Goal: Task Accomplishment & Management: Complete application form

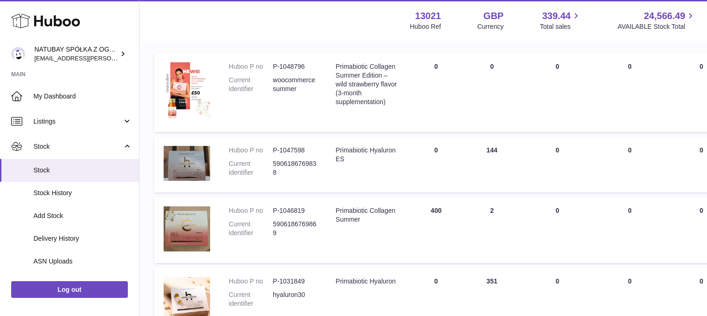
scroll to position [139, 0]
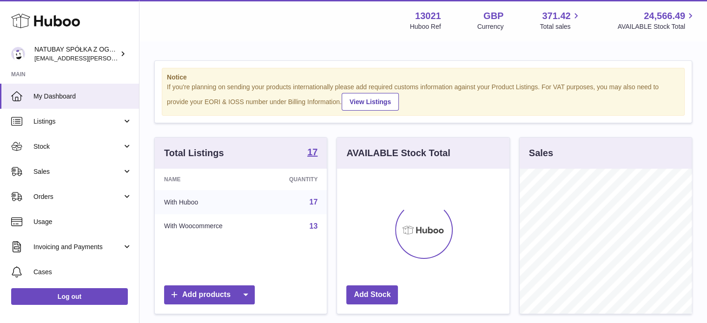
scroll to position [145, 172]
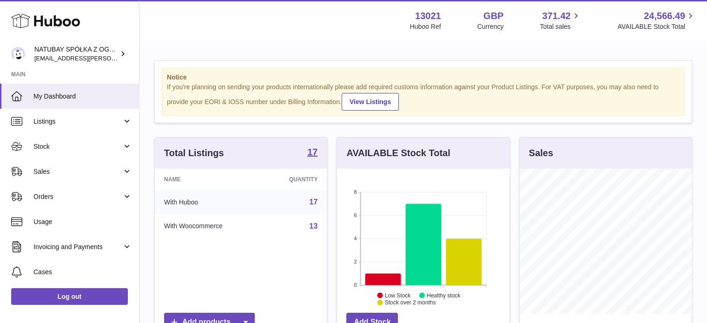
drag, startPoint x: 25, startPoint y: 152, endPoint x: 32, endPoint y: 159, distance: 10.5
click at [25, 152] on link "Stock" at bounding box center [69, 146] width 139 height 25
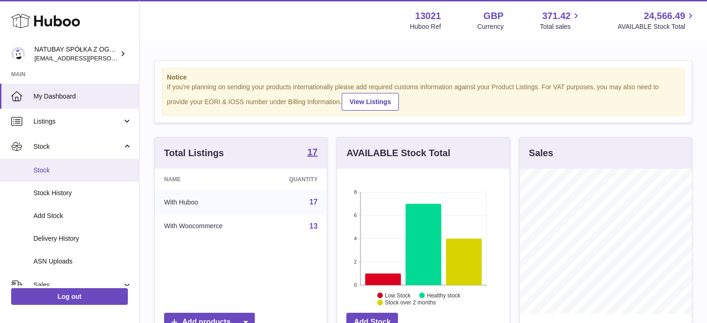
click at [47, 172] on span "Stock" at bounding box center [82, 170] width 99 height 9
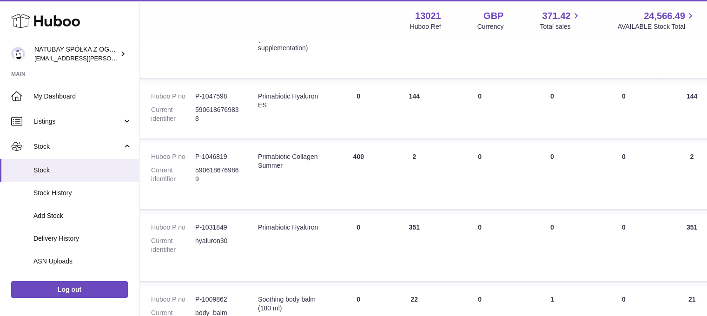
scroll to position [186, 0]
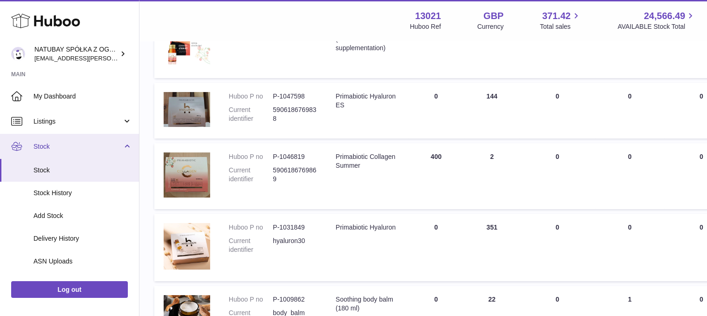
click at [77, 159] on link "Stock" at bounding box center [69, 170] width 139 height 23
click at [79, 153] on link "Stock" at bounding box center [69, 146] width 139 height 25
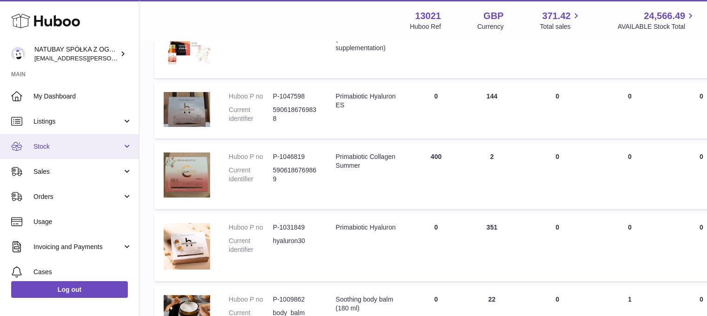
click at [79, 153] on link "Stock" at bounding box center [69, 146] width 139 height 25
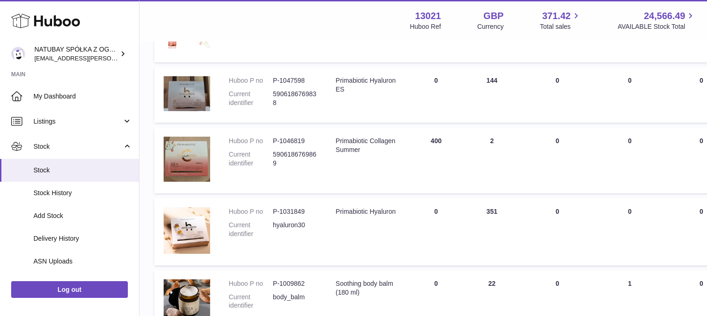
scroll to position [186, 0]
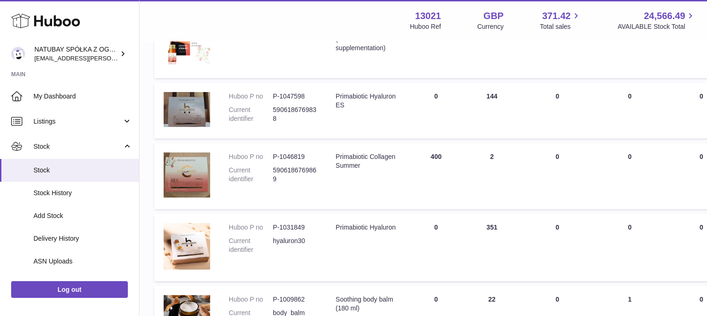
click at [401, 156] on tr "Huboo P no P-1046819 Current identifier 5906186769869 Description Primabiotic C…" at bounding box center [590, 176] width 873 height 66
click at [389, 158] on td "Description Primabiotic Collagen Summer" at bounding box center [367, 176] width 82 height 66
drag, startPoint x: 412, startPoint y: 152, endPoint x: 472, endPoint y: 152, distance: 60.4
click at [472, 152] on tr "Huboo P no P-1046819 Current identifier 5906186769869 Description Primabiotic C…" at bounding box center [590, 176] width 873 height 66
click at [472, 153] on td "ON HAND Total 2" at bounding box center [492, 176] width 56 height 66
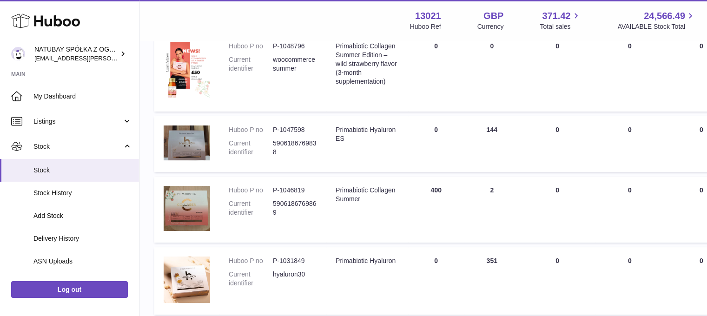
scroll to position [139, 0]
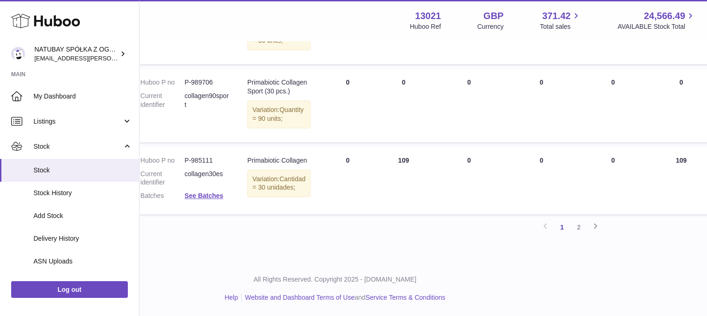
scroll to position [790, 88]
click at [580, 236] on link "2" at bounding box center [578, 227] width 17 height 17
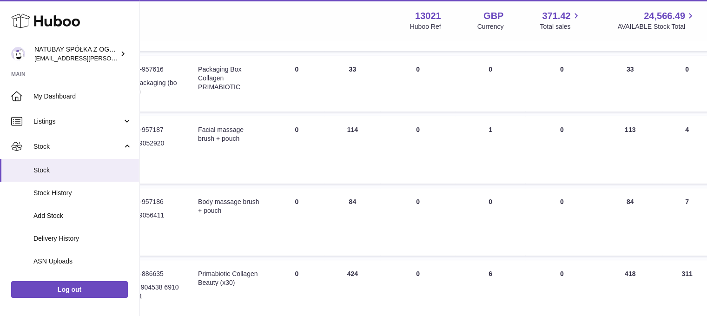
scroll to position [414, 138]
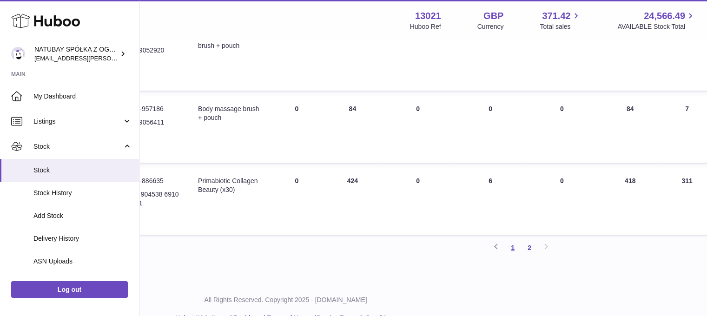
click at [511, 256] on link "1" at bounding box center [512, 247] width 17 height 17
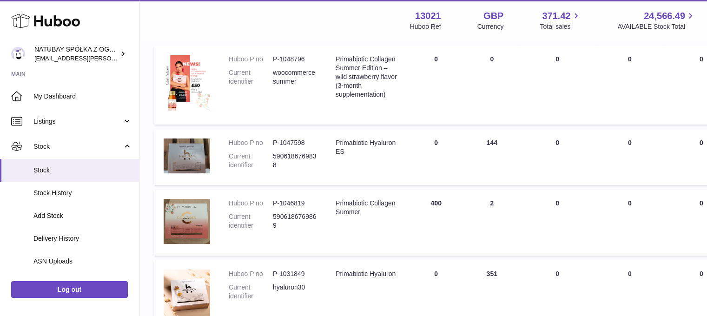
scroll to position [42, 0]
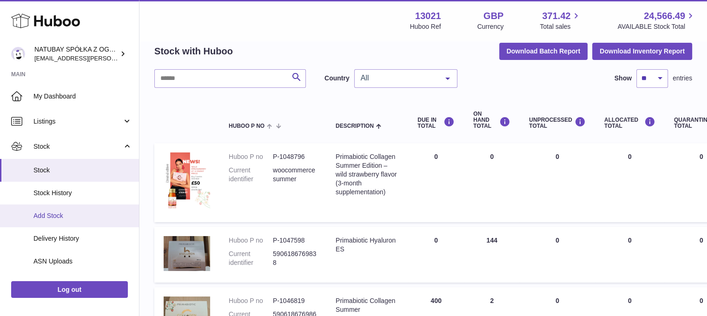
click at [61, 221] on link "Add Stock" at bounding box center [69, 216] width 139 height 23
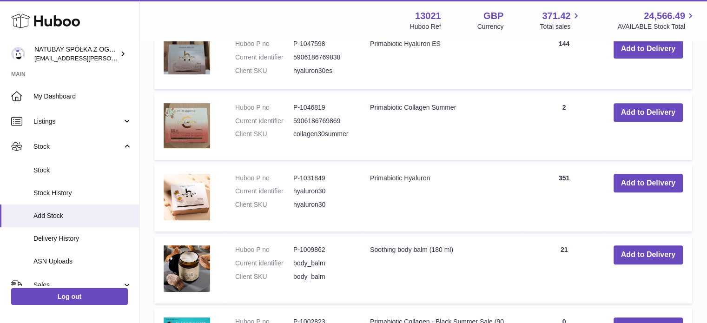
scroll to position [372, 0]
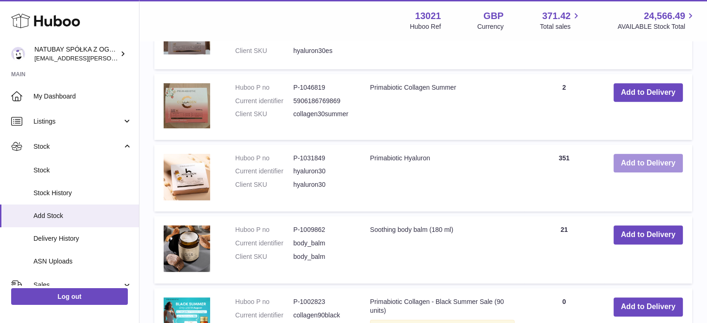
click at [626, 159] on button "Add to Delivery" at bounding box center [648, 163] width 69 height 19
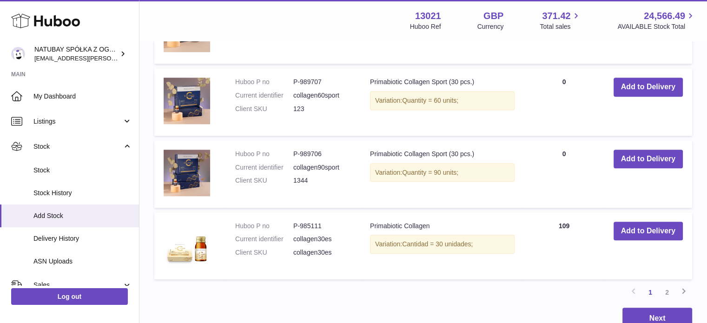
scroll to position [908, 0]
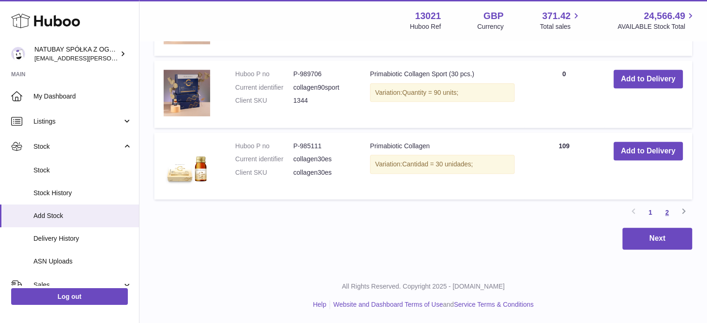
click at [672, 210] on link "2" at bounding box center [667, 212] width 17 height 17
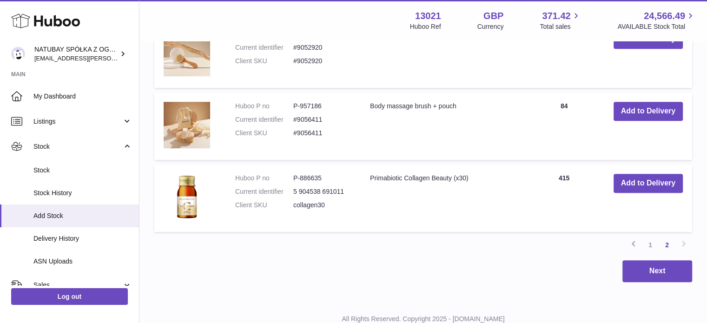
scroll to position [677, 0]
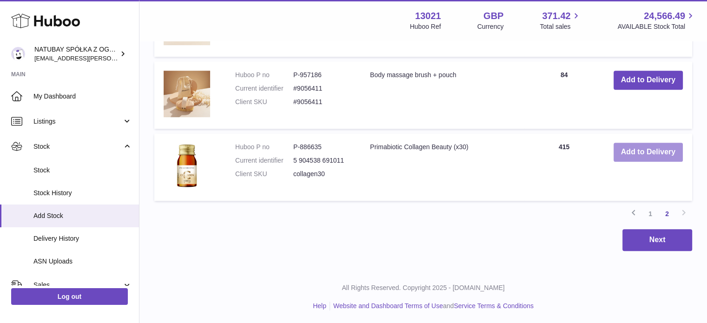
click at [617, 148] on button "Add to Delivery" at bounding box center [648, 152] width 69 height 19
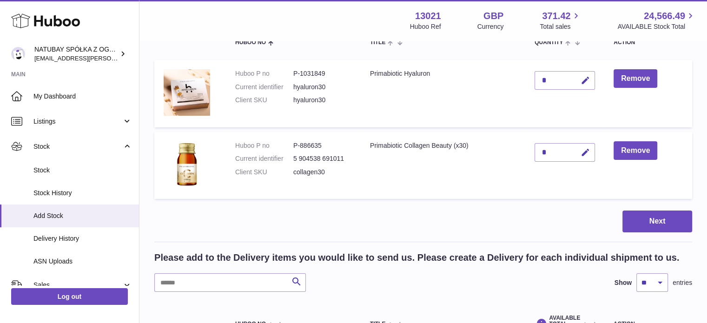
scroll to position [51, 0]
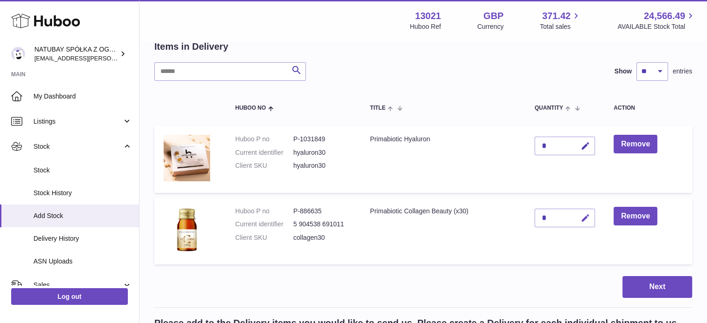
click at [588, 217] on icon "button" at bounding box center [586, 218] width 10 height 10
drag, startPoint x: 554, startPoint y: 217, endPoint x: 537, endPoint y: 214, distance: 17.5
click at [537, 214] on div "*" at bounding box center [565, 218] width 60 height 19
drag, startPoint x: 549, startPoint y: 217, endPoint x: 537, endPoint y: 215, distance: 11.3
click at [537, 215] on input "*" at bounding box center [565, 218] width 60 height 19
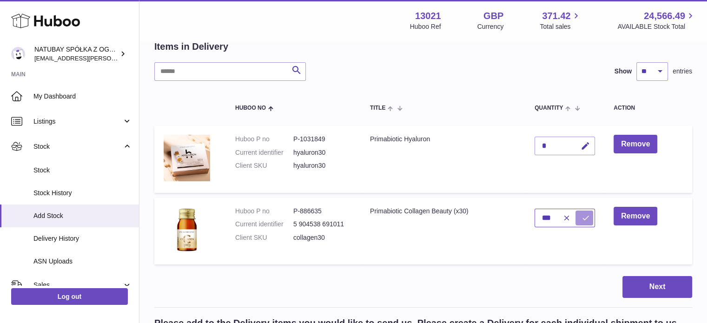
type input "***"
drag, startPoint x: 588, startPoint y: 217, endPoint x: 583, endPoint y: 195, distance: 22.3
click at [588, 217] on icon "submit" at bounding box center [586, 218] width 8 height 8
click at [590, 148] on icon "button" at bounding box center [586, 146] width 10 height 10
drag, startPoint x: 547, startPoint y: 144, endPoint x: 540, endPoint y: 144, distance: 6.5
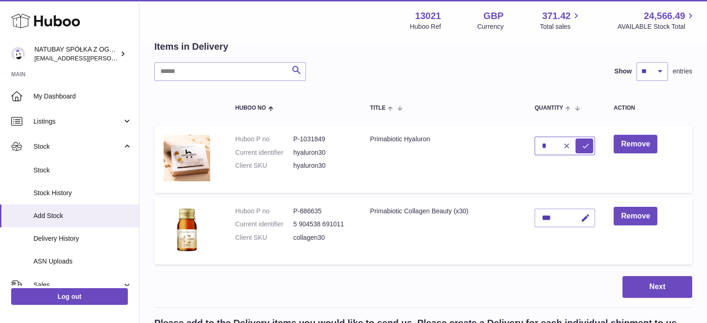
click at [540, 144] on input "*" at bounding box center [565, 146] width 60 height 19
type input "***"
click at [579, 145] on button "submit" at bounding box center [585, 146] width 18 height 15
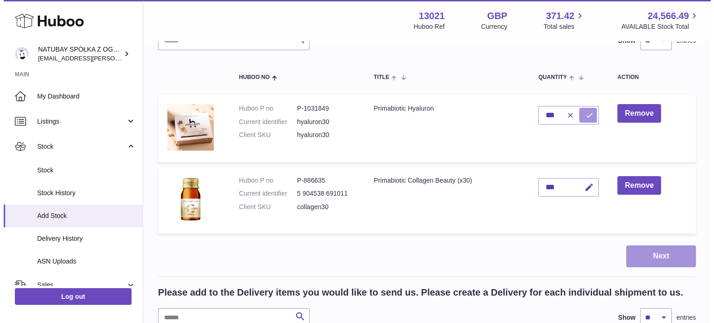
scroll to position [98, 0]
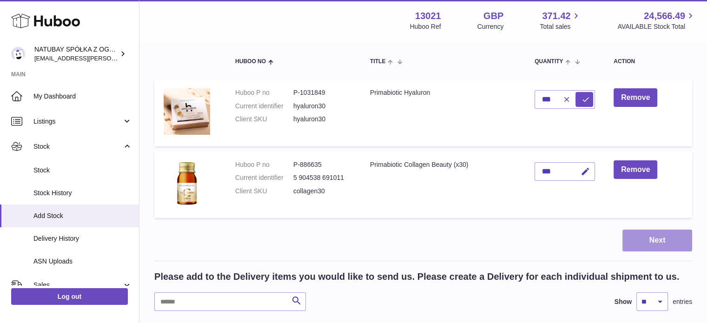
click at [652, 239] on button "Next" at bounding box center [658, 241] width 70 height 22
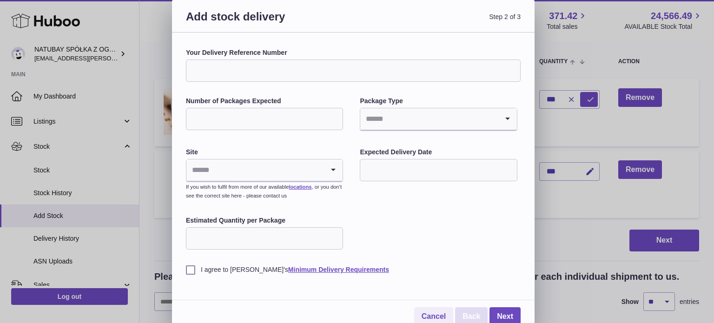
click at [469, 313] on link "Back" at bounding box center [471, 316] width 33 height 19
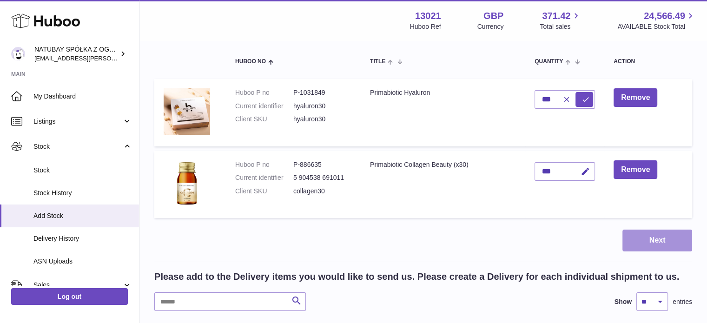
click at [656, 235] on button "Next" at bounding box center [658, 241] width 70 height 22
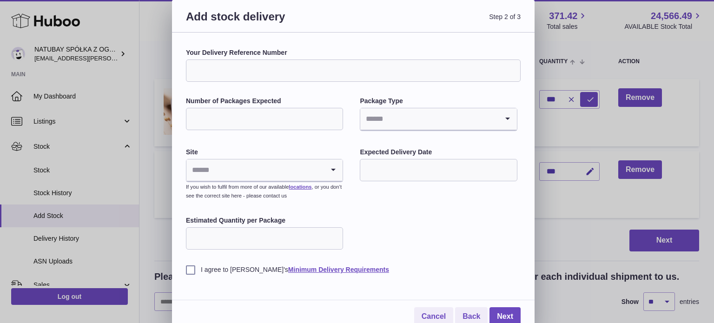
click at [234, 66] on input "Your Delivery Reference Number" at bounding box center [353, 71] width 335 height 22
click at [221, 119] on input "Number of Packages Expected" at bounding box center [264, 119] width 157 height 22
type input "*"
click at [396, 119] on input "Search for option" at bounding box center [429, 118] width 138 height 21
click at [394, 163] on li "Pallets" at bounding box center [438, 162] width 155 height 19
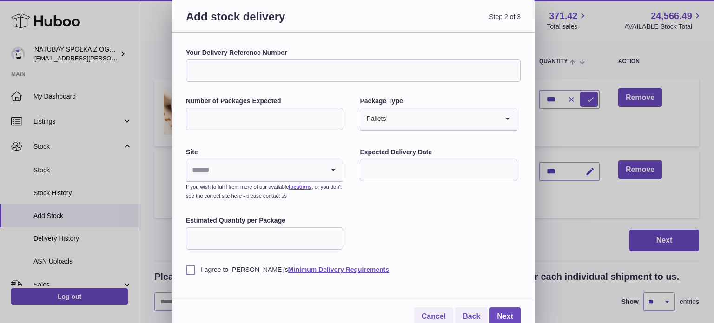
click at [282, 166] on input "Search for option" at bounding box center [255, 169] width 138 height 21
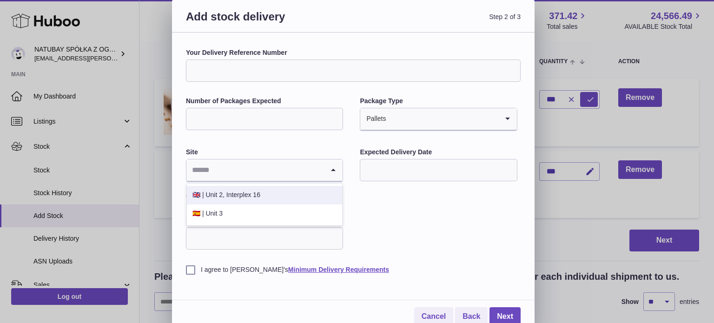
drag, startPoint x: 225, startPoint y: 191, endPoint x: 403, endPoint y: 146, distance: 183.7
click at [226, 190] on li "🇬🇧 | Unit 2, Interplex 16" at bounding box center [264, 195] width 155 height 19
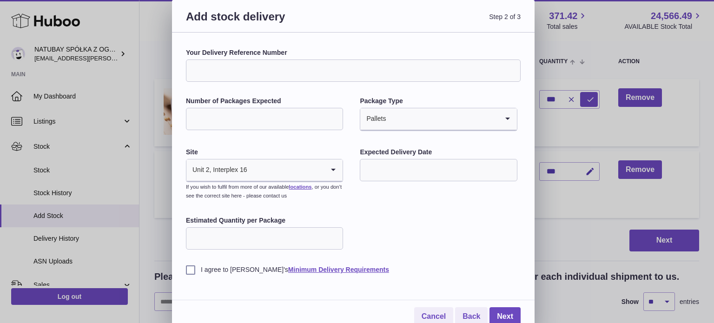
click at [423, 163] on input "text" at bounding box center [438, 170] width 157 height 22
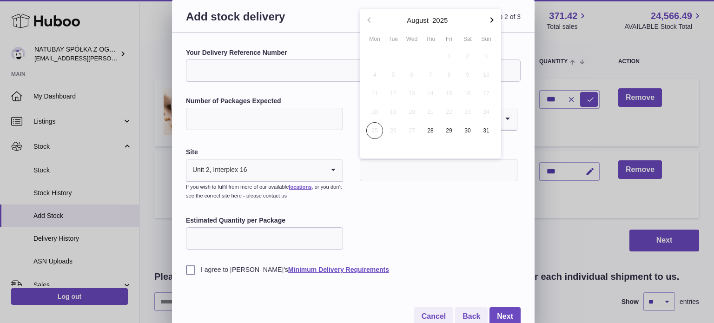
click at [489, 20] on icon "button" at bounding box center [491, 19] width 11 height 11
click at [430, 57] on span "4" at bounding box center [430, 56] width 17 height 17
type input "**********"
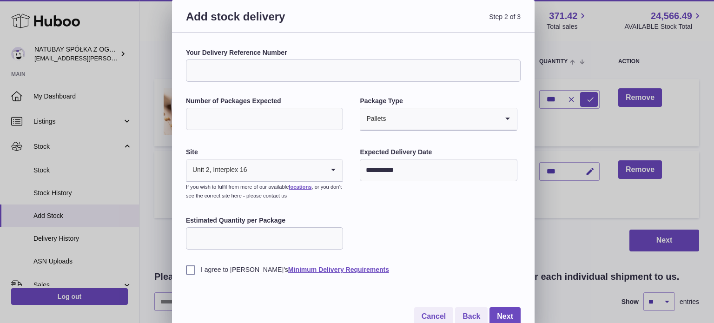
click at [242, 232] on input "Estimated Quantity per Package" at bounding box center [264, 238] width 157 height 22
type input "***"
click at [190, 270] on label "I agree to Huboo's Minimum Delivery Requirements" at bounding box center [353, 269] width 335 height 9
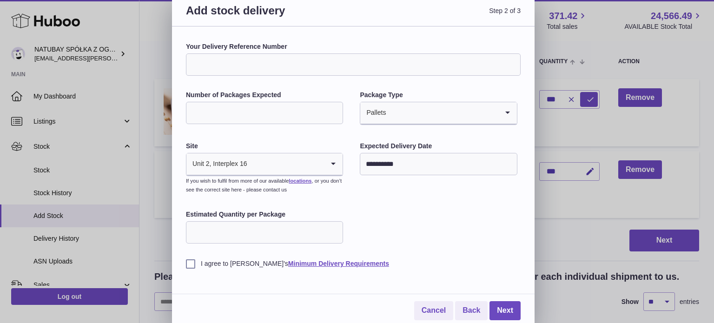
scroll to position [8, 0]
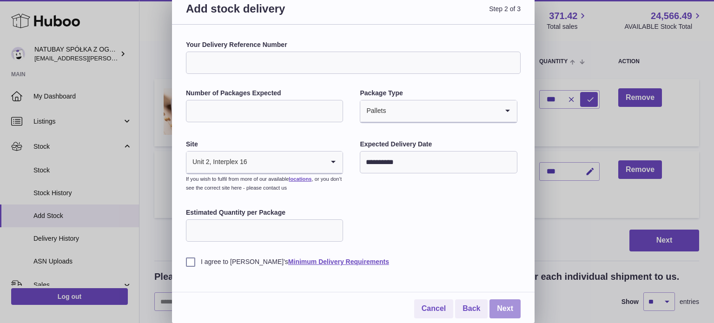
click at [498, 301] on link "Next" at bounding box center [505, 308] width 31 height 19
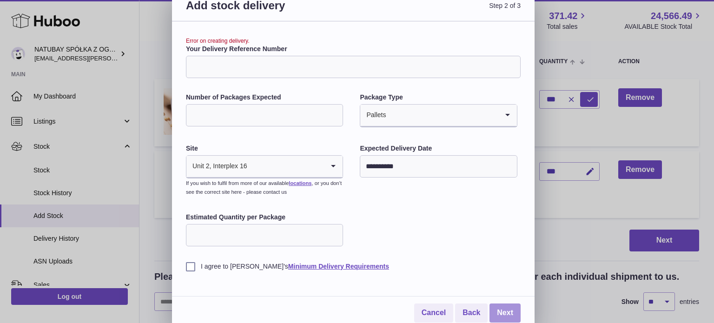
scroll to position [0, 0]
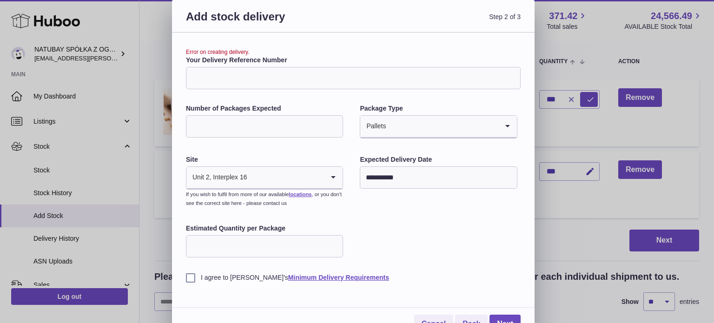
click at [260, 77] on input "Your Delivery Reference Number" at bounding box center [353, 78] width 335 height 22
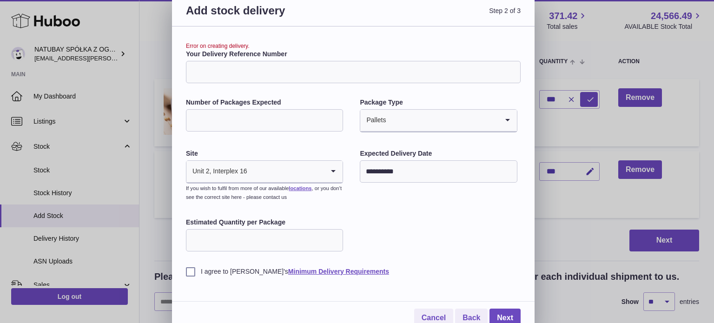
scroll to position [16, 0]
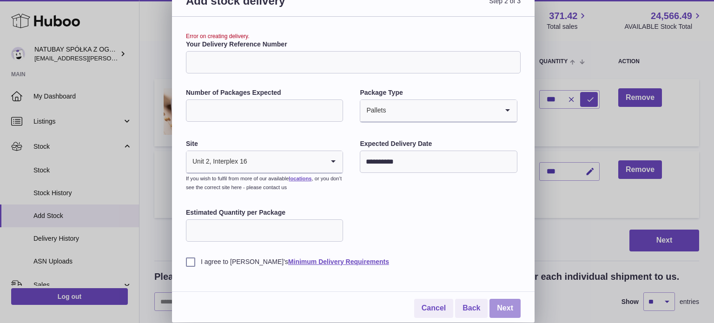
click at [494, 305] on link "Next" at bounding box center [505, 308] width 31 height 19
click at [271, 59] on input "Your Delivery Reference Number" at bounding box center [353, 62] width 335 height 22
click at [216, 57] on input "Your Delivery Reference Number" at bounding box center [353, 62] width 335 height 22
click at [511, 308] on link "Next" at bounding box center [505, 308] width 31 height 19
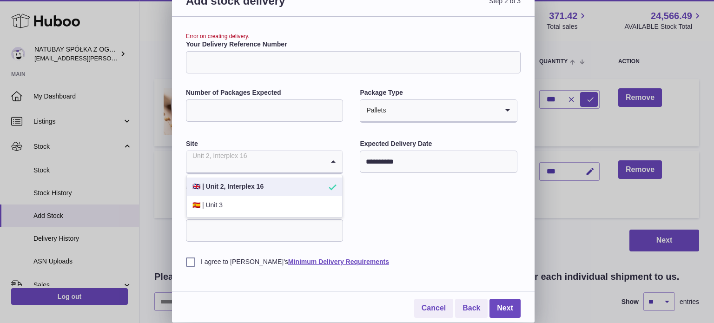
click at [313, 163] on input "Search for option" at bounding box center [255, 161] width 138 height 21
click at [287, 187] on li "🇬🇧 | Unit 2, Interplex 16" at bounding box center [264, 187] width 155 height 19
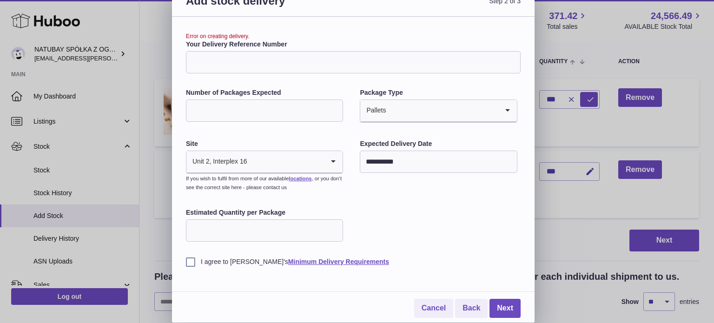
click at [275, 63] on input "Your Delivery Reference Number" at bounding box center [353, 62] width 335 height 22
type input "*"
click at [502, 308] on link "Next" at bounding box center [505, 308] width 31 height 19
drag, startPoint x: 290, startPoint y: 39, endPoint x: 184, endPoint y: 44, distance: 105.7
click at [184, 44] on div "**********" at bounding box center [353, 170] width 363 height 306
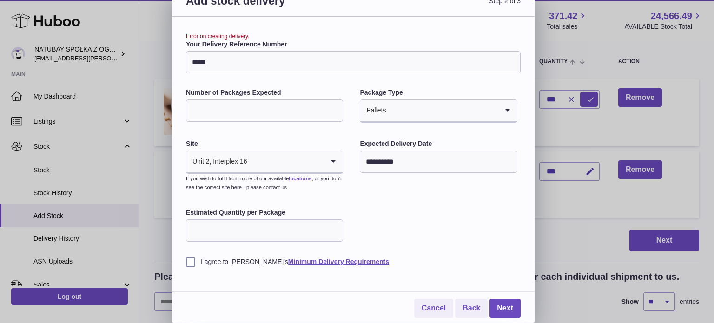
click at [218, 45] on label "Your Delivery Reference Number" at bounding box center [353, 44] width 335 height 9
click at [218, 51] on input "*****" at bounding box center [353, 62] width 335 height 22
click at [299, 62] on input "*****" at bounding box center [353, 62] width 335 height 22
type input "*"
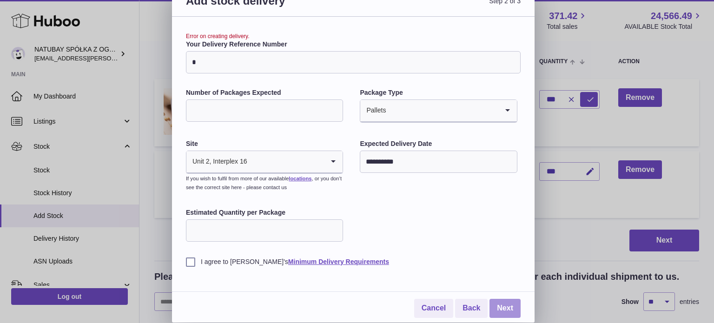
click at [512, 312] on link "Next" at bounding box center [505, 308] width 31 height 19
click at [440, 305] on link "Cancel" at bounding box center [433, 308] width 39 height 19
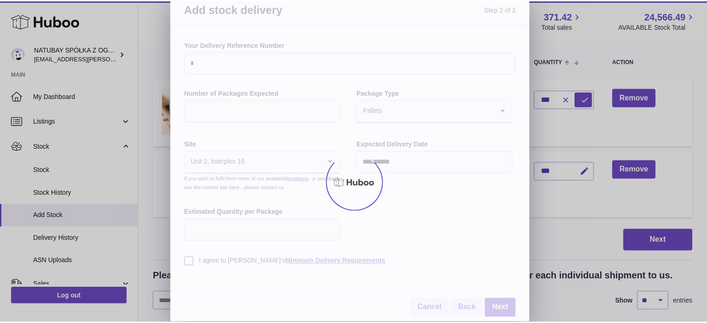
scroll to position [0, 0]
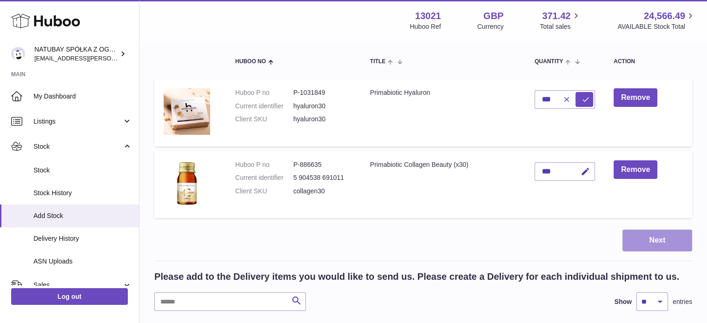
click at [648, 239] on button "Next" at bounding box center [658, 241] width 70 height 22
click at [588, 102] on icon "submit" at bounding box center [586, 99] width 8 height 8
click at [74, 212] on span "Add Stock" at bounding box center [82, 216] width 99 height 9
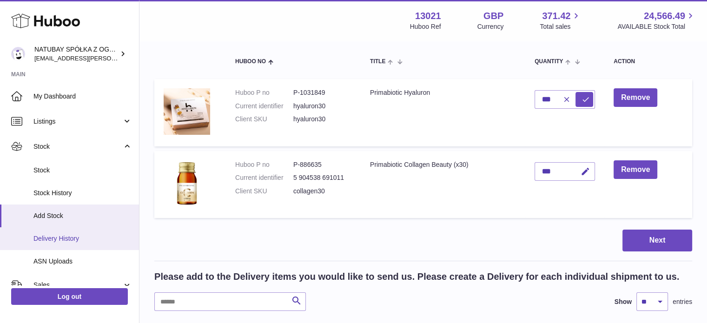
click at [67, 237] on span "Delivery History" at bounding box center [82, 238] width 99 height 9
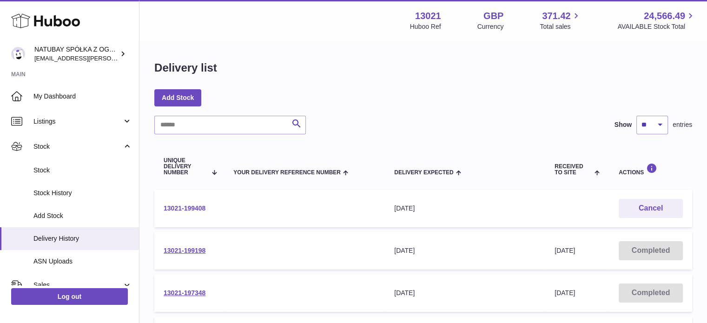
click at [188, 208] on link "13021-199408" at bounding box center [185, 208] width 42 height 7
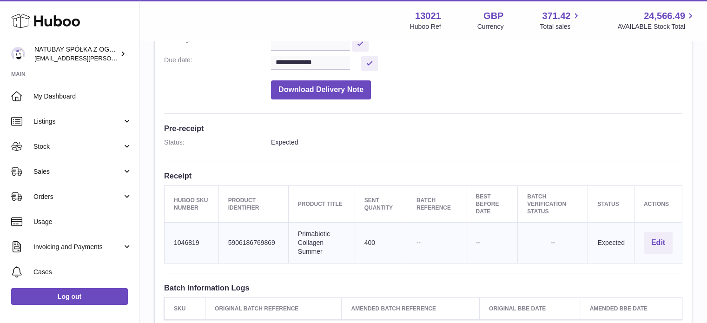
scroll to position [186, 0]
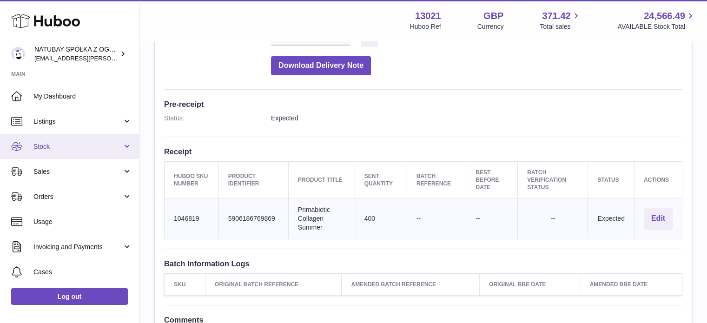
click at [65, 141] on link "Stock" at bounding box center [69, 146] width 139 height 25
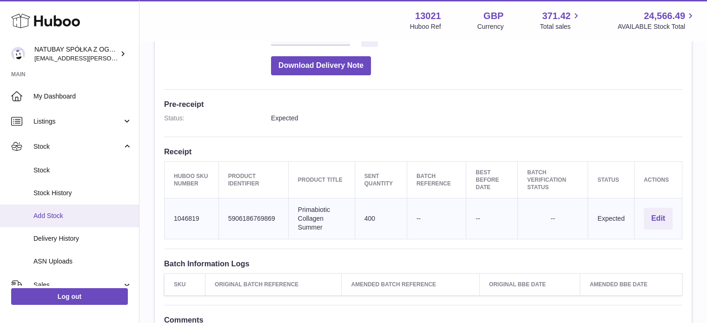
click at [61, 219] on span "Add Stock" at bounding box center [82, 216] width 99 height 9
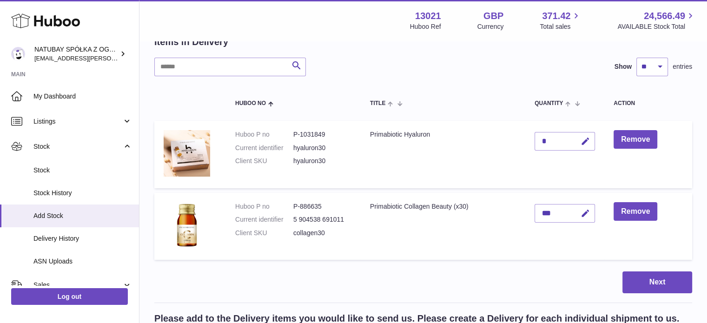
scroll to position [93, 0]
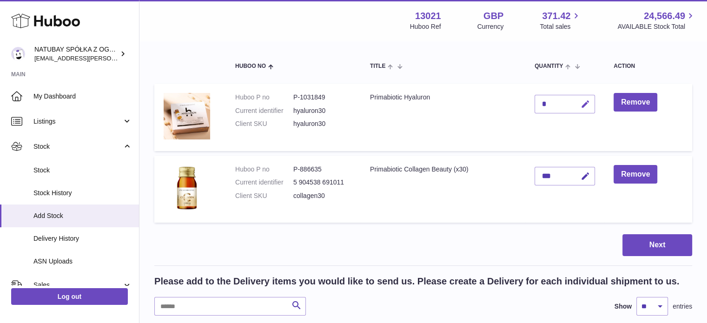
click at [585, 106] on icon "button" at bounding box center [586, 104] width 10 height 10
drag, startPoint x: 546, startPoint y: 100, endPoint x: 536, endPoint y: 99, distance: 10.3
click at [537, 99] on input "*" at bounding box center [565, 104] width 60 height 19
type input "***"
click at [586, 105] on icon "submit" at bounding box center [586, 104] width 8 height 8
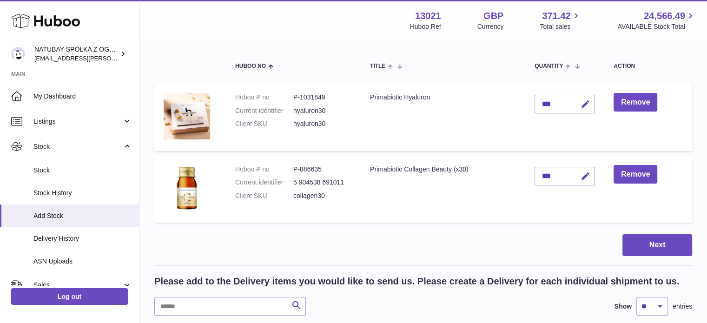
scroll to position [46, 0]
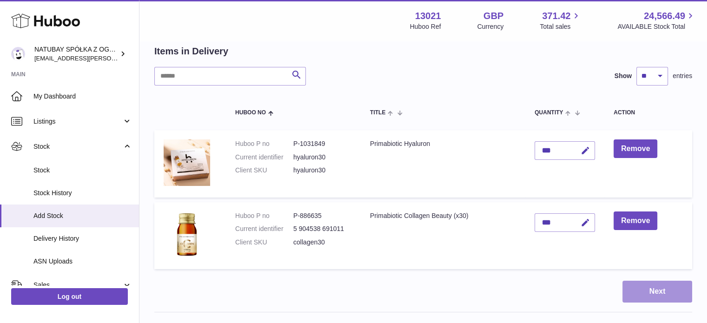
click at [657, 292] on button "Next" at bounding box center [658, 292] width 70 height 22
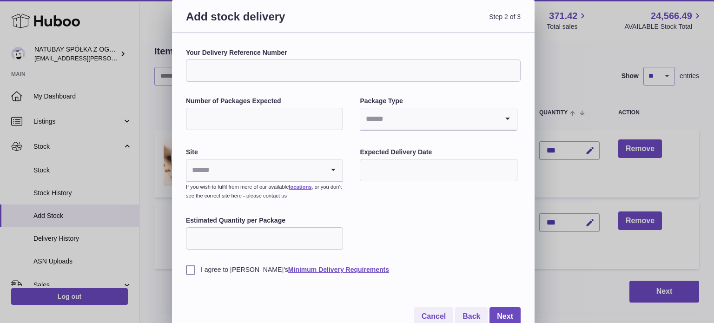
click at [218, 125] on input "Number of Packages Expected" at bounding box center [264, 119] width 157 height 22
type input "*"
click at [395, 111] on input "Search for option" at bounding box center [429, 118] width 138 height 21
click at [385, 162] on li "Pallets" at bounding box center [438, 162] width 155 height 19
click at [269, 173] on input "Search for option" at bounding box center [255, 169] width 138 height 21
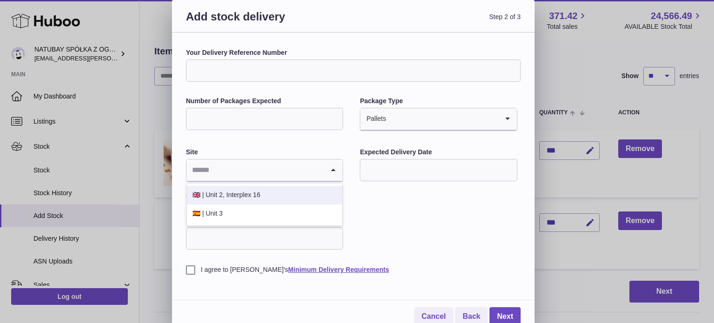
drag, startPoint x: 259, startPoint y: 191, endPoint x: 442, endPoint y: 172, distance: 184.7
click at [259, 191] on li "🇬🇧 | Unit 2, Interplex 16" at bounding box center [264, 195] width 155 height 19
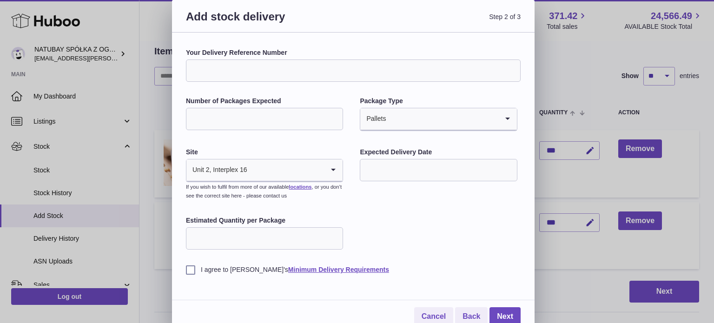
click at [443, 171] on input "text" at bounding box center [438, 170] width 157 height 22
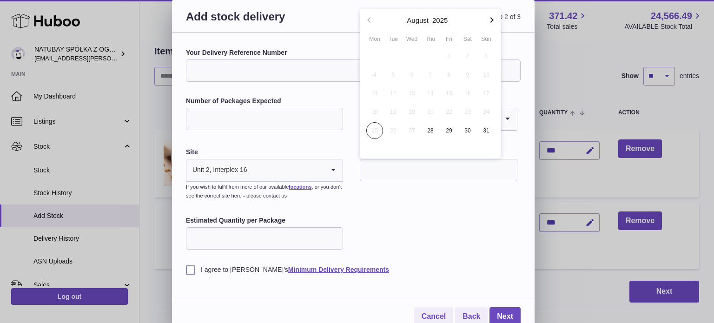
click at [490, 20] on icon "button" at bounding box center [491, 19] width 11 height 11
click at [379, 76] on span "8" at bounding box center [374, 74] width 17 height 17
type input "**********"
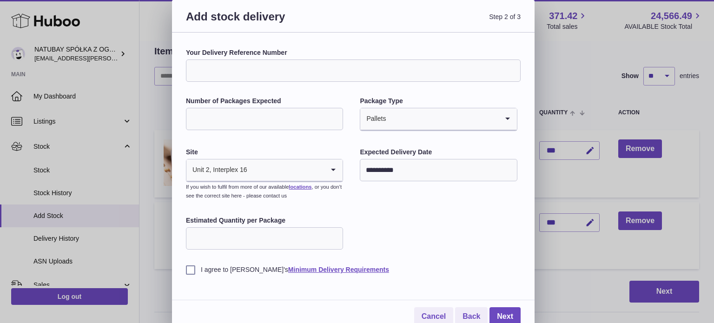
drag, startPoint x: 244, startPoint y: 236, endPoint x: 260, endPoint y: 233, distance: 17.0
click at [244, 236] on input "Estimated Quantity per Package" at bounding box center [264, 238] width 157 height 22
type input "***"
click at [190, 269] on label "I agree to Huboo's Minimum Delivery Requirements" at bounding box center [353, 269] width 335 height 9
click at [498, 308] on link "Next" at bounding box center [505, 316] width 31 height 19
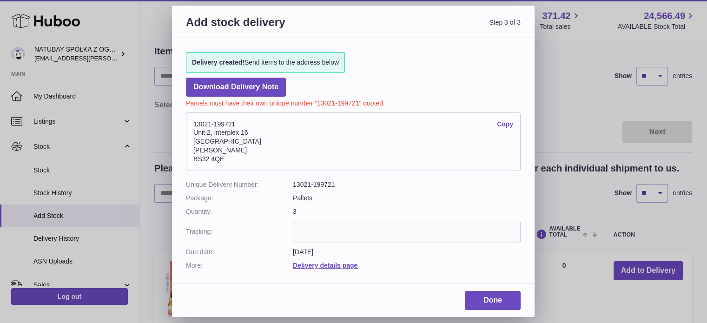
drag, startPoint x: 254, startPoint y: 122, endPoint x: 332, endPoint y: 110, distance: 79.6
click at [255, 122] on address "13021-199721 Copy Unit 2, Interplex 16 Ash Ridge Road Bradley Stoke BS32 4QE" at bounding box center [353, 142] width 335 height 59
click at [352, 105] on p "Parcels must have their own unique number "13021-199721" quoted." at bounding box center [353, 102] width 335 height 11
drag, startPoint x: 358, startPoint y: 102, endPoint x: 410, endPoint y: 95, distance: 52.6
click at [318, 100] on p "Parcels must have their own unique number "13021-199721" quoted." at bounding box center [353, 102] width 335 height 11
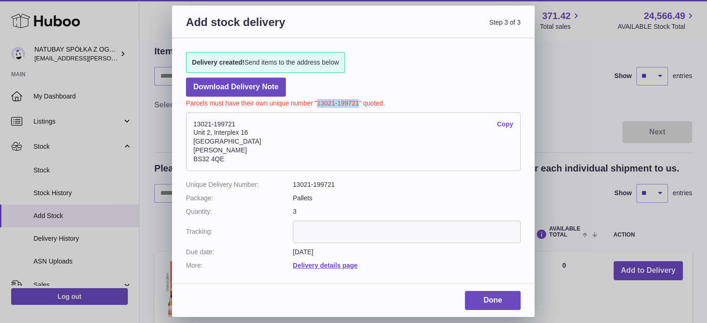
copy p "13021-199721"
click at [498, 301] on link "Done" at bounding box center [493, 300] width 56 height 19
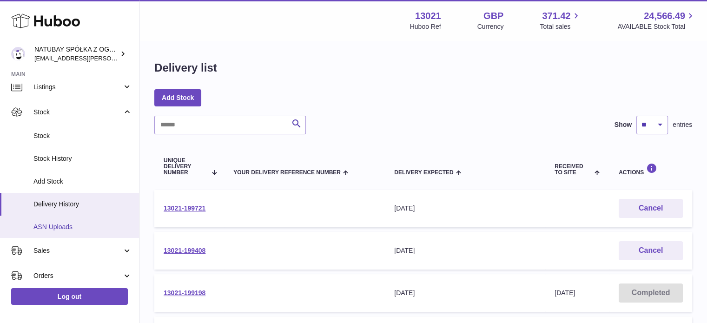
scroll to position [46, 0]
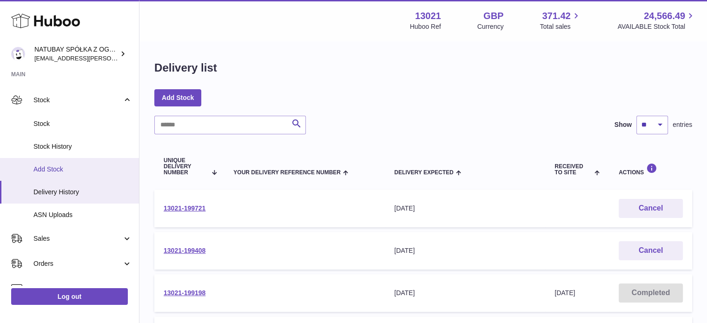
click at [81, 171] on span "Add Stock" at bounding box center [82, 169] width 99 height 9
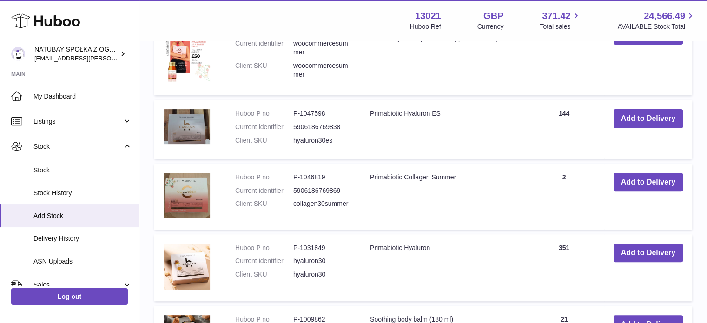
scroll to position [325, 0]
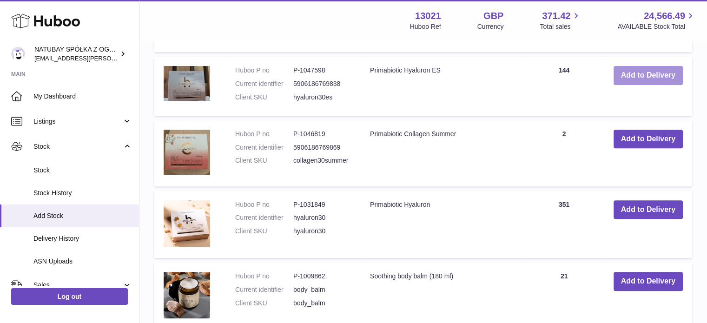
click at [625, 76] on button "Add to Delivery" at bounding box center [648, 75] width 69 height 19
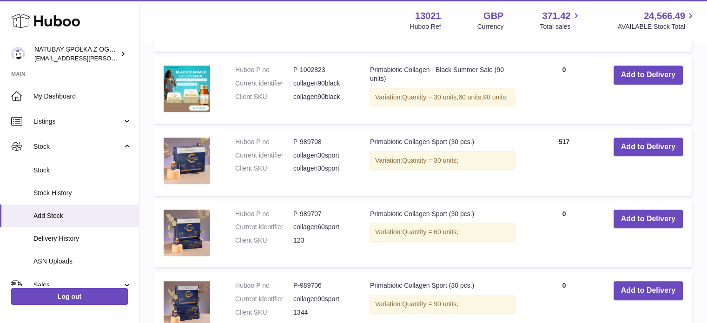
scroll to position [900, 0]
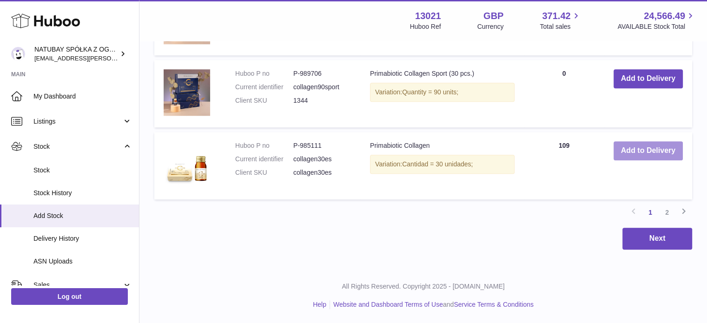
click at [629, 157] on button "Add to Delivery" at bounding box center [648, 150] width 69 height 19
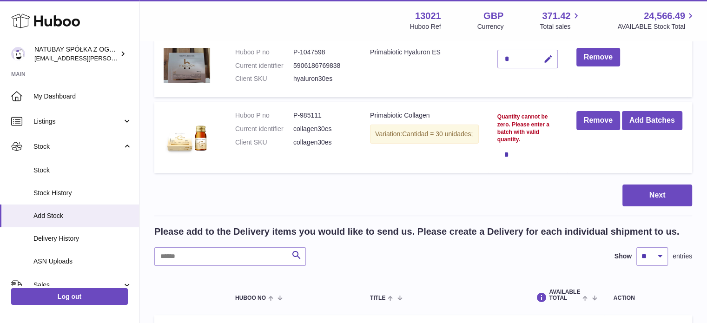
scroll to position [0, 0]
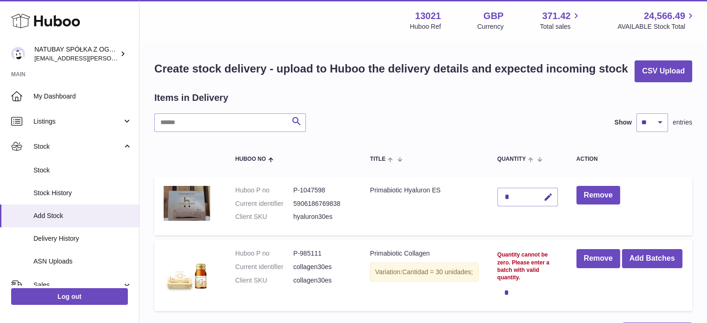
drag, startPoint x: 545, startPoint y: 287, endPoint x: 531, endPoint y: 275, distance: 18.8
click at [544, 287] on div "*" at bounding box center [527, 292] width 60 height 19
click at [526, 271] on div "Quantity cannot be zero. Please enter a batch with valid quantity." at bounding box center [527, 266] width 60 height 30
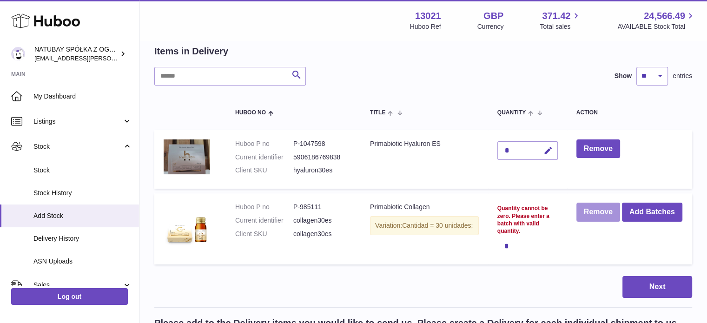
click at [598, 215] on button "Remove" at bounding box center [599, 212] width 44 height 19
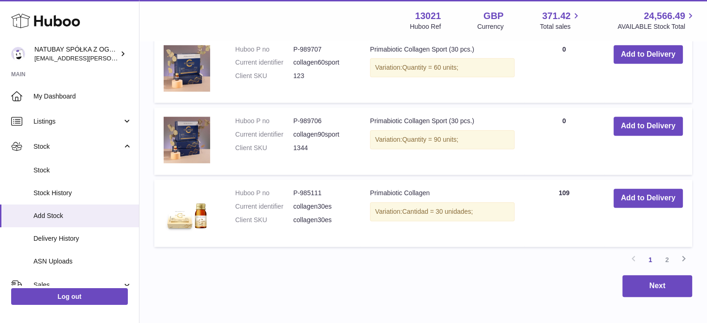
scroll to position [900, 0]
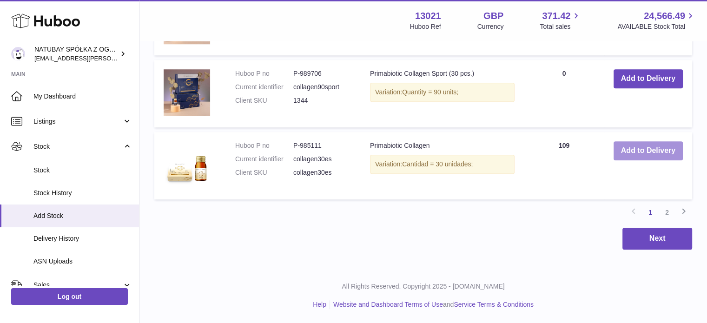
click at [659, 156] on button "Add to Delivery" at bounding box center [648, 150] width 69 height 19
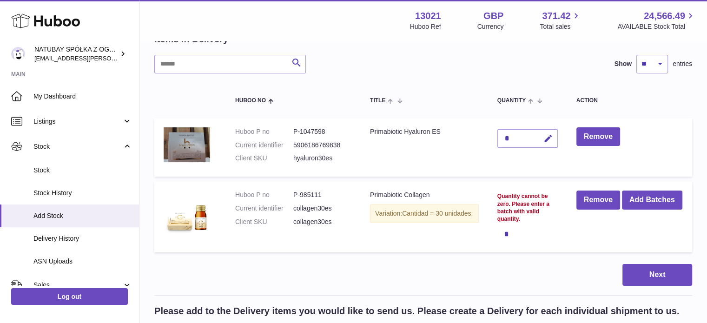
scroll to position [0, 0]
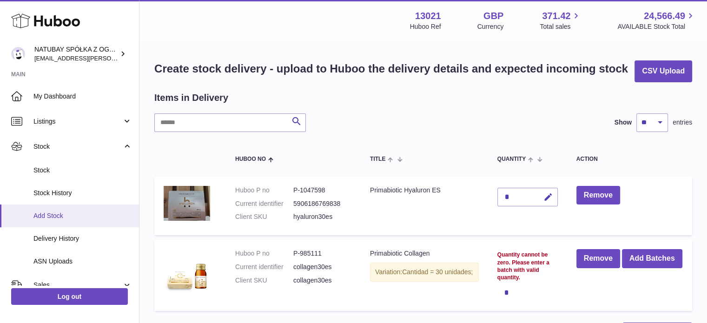
click at [86, 215] on span "Add Stock" at bounding box center [82, 216] width 99 height 9
click at [552, 198] on icon "button" at bounding box center [549, 197] width 10 height 10
drag, startPoint x: 510, startPoint y: 195, endPoint x: 501, endPoint y: 195, distance: 8.4
click at [501, 195] on input "*" at bounding box center [527, 197] width 60 height 19
type input "***"
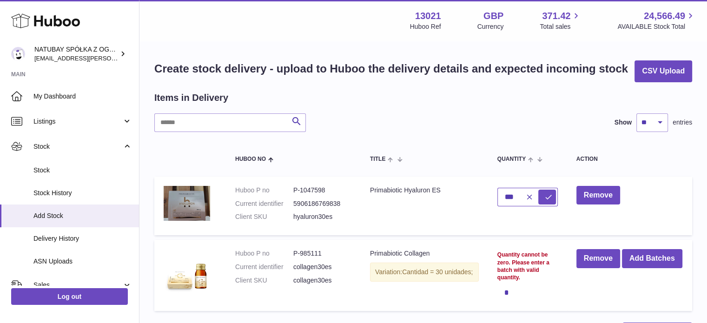
click at [538, 190] on button "submit" at bounding box center [547, 197] width 18 height 15
click at [526, 277] on div "Quantity cannot be zero. Please enter a batch with valid quantity." at bounding box center [527, 266] width 60 height 30
click at [606, 262] on button "Remove" at bounding box center [599, 258] width 44 height 19
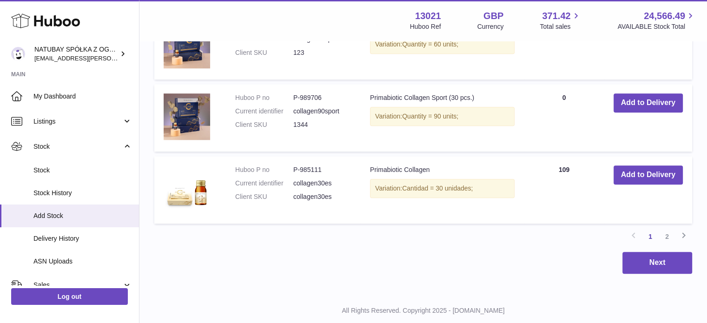
scroll to position [900, 0]
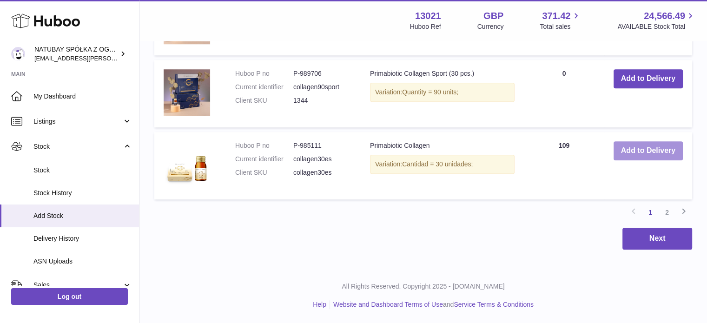
click at [623, 151] on button "Add to Delivery" at bounding box center [648, 150] width 69 height 19
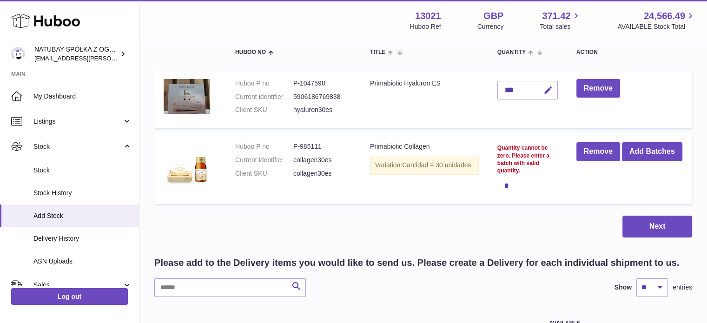
scroll to position [0, 0]
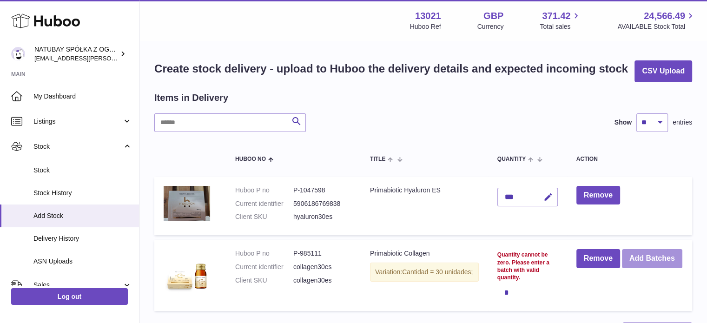
click at [622, 268] on button "Add Batches" at bounding box center [652, 258] width 60 height 19
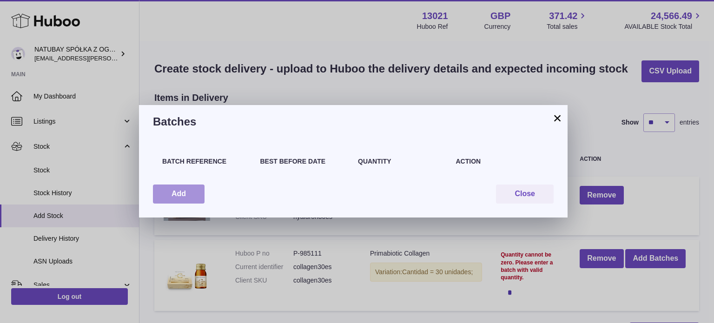
click at [161, 193] on button "Add" at bounding box center [179, 194] width 52 height 19
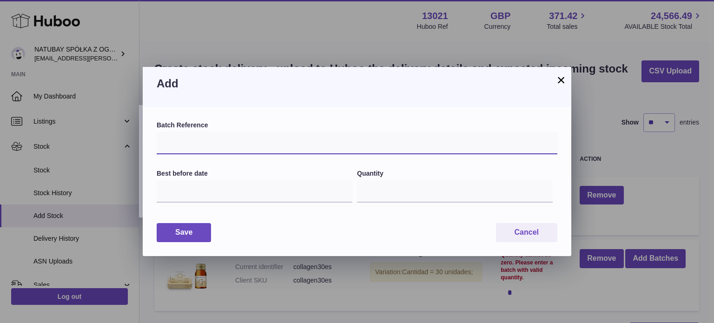
click at [234, 143] on input "text" at bounding box center [357, 143] width 401 height 22
type input "**********"
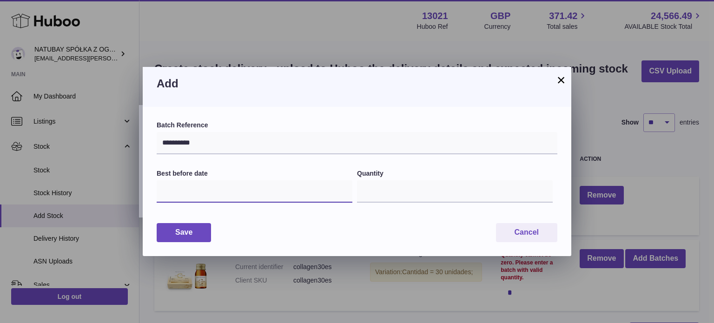
click at [224, 188] on input "text" at bounding box center [255, 191] width 196 height 22
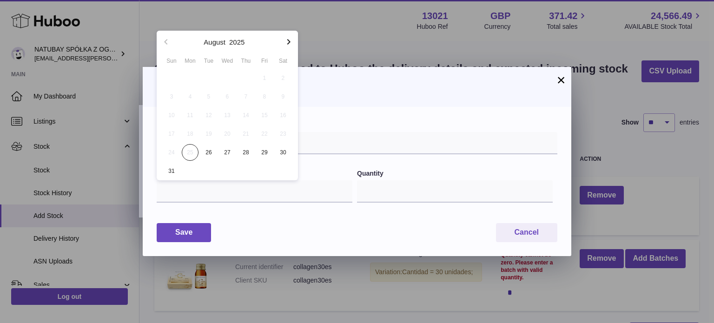
click at [288, 38] on icon "button" at bounding box center [288, 41] width 11 height 11
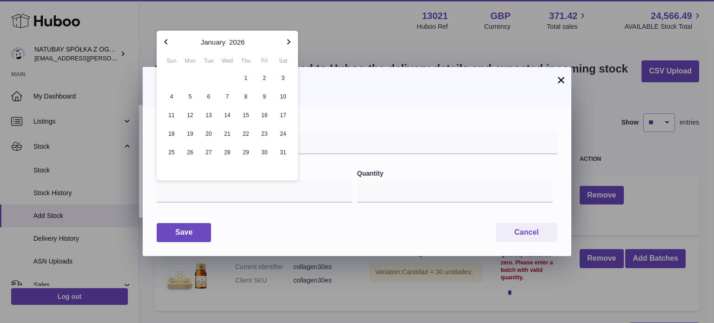
click at [288, 38] on icon "button" at bounding box center [288, 41] width 11 height 11
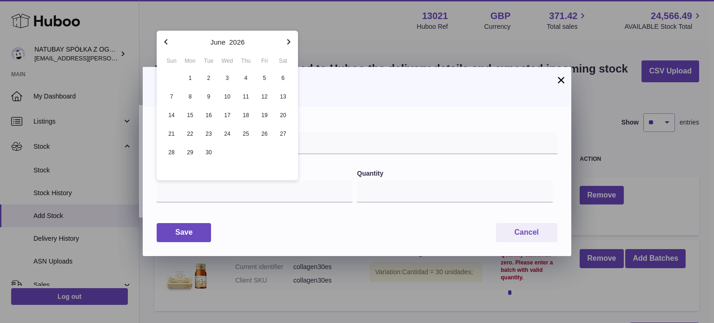
click at [288, 38] on icon "button" at bounding box center [288, 41] width 11 height 11
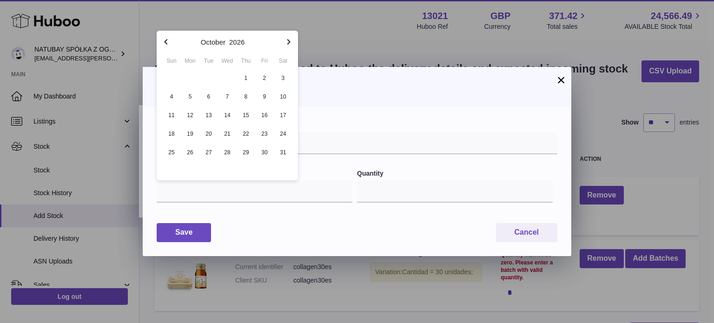
click at [288, 38] on icon "button" at bounding box center [288, 41] width 11 height 11
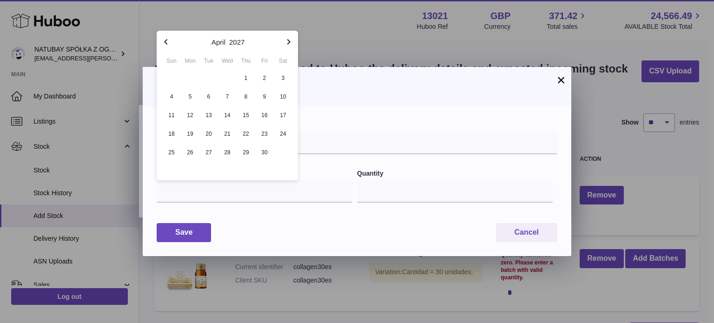
click at [288, 38] on icon "button" at bounding box center [288, 41] width 11 height 11
click at [164, 37] on icon "button" at bounding box center [165, 41] width 11 height 11
click at [164, 38] on icon "button" at bounding box center [165, 41] width 11 height 11
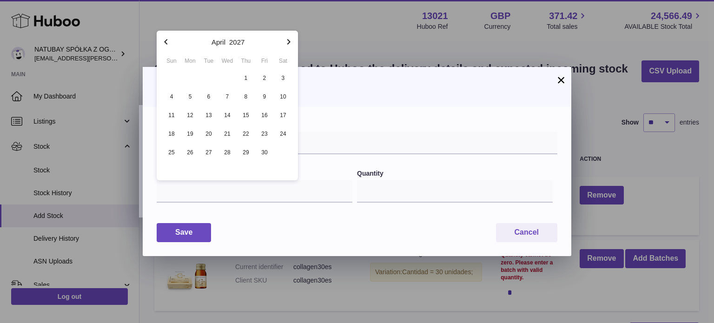
click at [164, 38] on icon "button" at bounding box center [165, 41] width 11 height 11
click at [192, 94] on span "4" at bounding box center [190, 96] width 17 height 17
type input "**********"
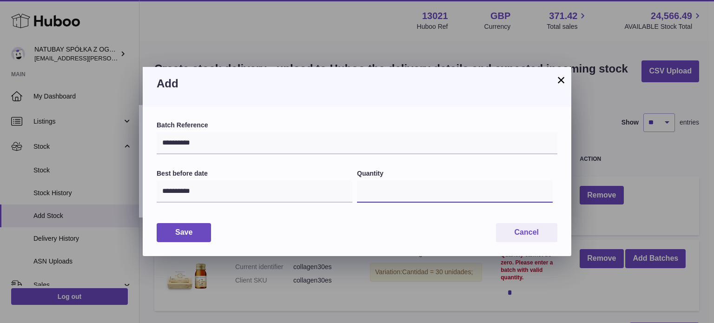
click at [376, 184] on input "*" at bounding box center [455, 191] width 196 height 22
type input "***"
click at [199, 233] on button "Save" at bounding box center [184, 232] width 54 height 19
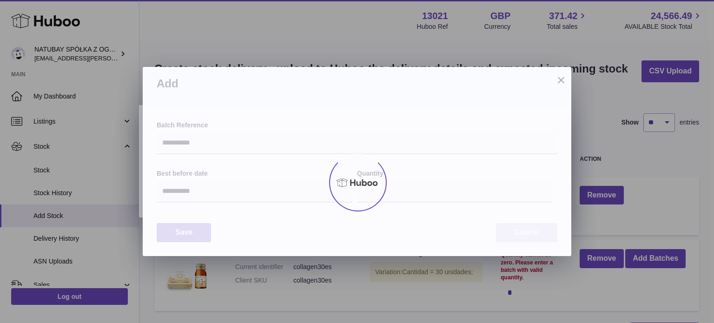
type input "***"
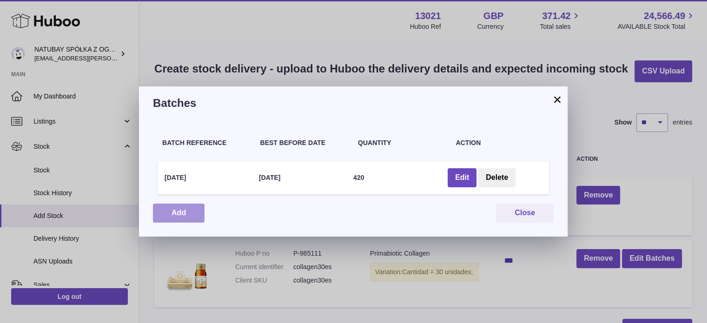
click at [171, 214] on button "Add" at bounding box center [179, 213] width 52 height 19
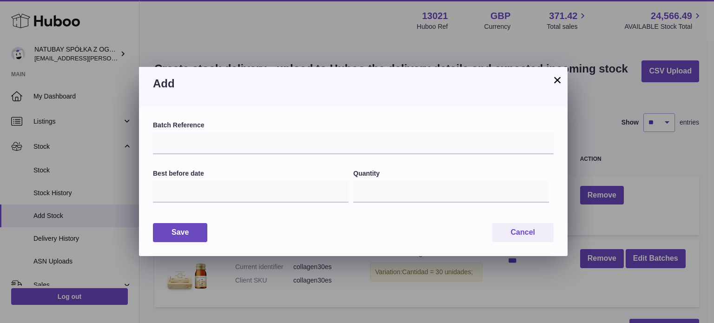
click at [560, 82] on button "×" at bounding box center [557, 79] width 11 height 11
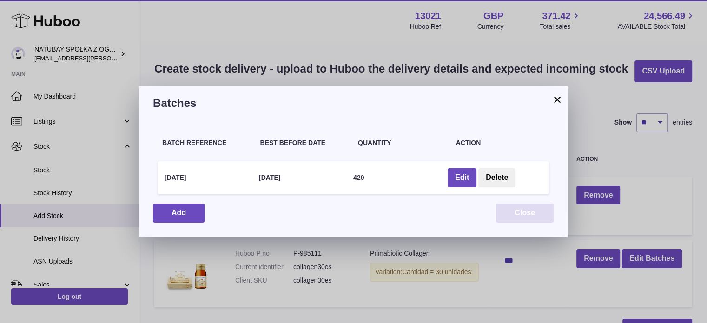
click at [526, 213] on button "Close" at bounding box center [525, 213] width 58 height 19
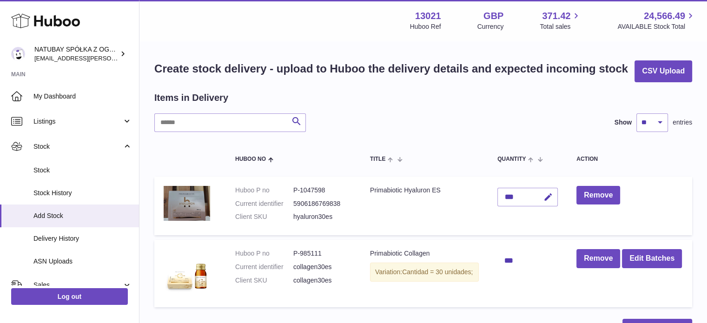
scroll to position [46, 0]
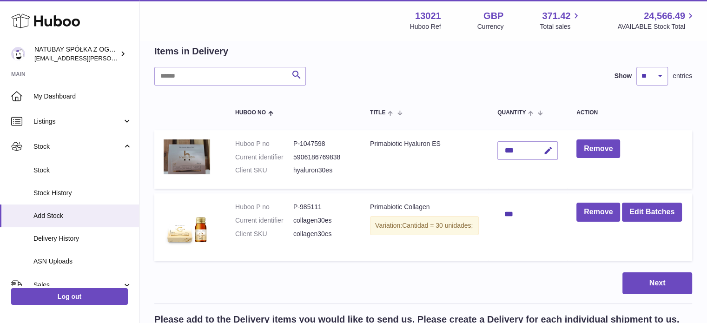
click at [543, 178] on td "***" at bounding box center [527, 159] width 79 height 59
click at [648, 280] on button "Next" at bounding box center [658, 283] width 70 height 22
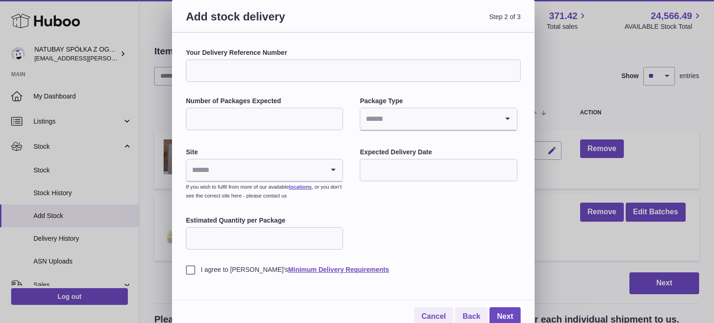
click at [245, 37] on div "Your Delivery Reference Number Number of Packages Expected Package Type Loading…" at bounding box center [353, 182] width 363 height 298
click at [242, 71] on input "Your Delivery Reference Number" at bounding box center [353, 71] width 335 height 22
click at [199, 122] on input "Number of Packages Expected" at bounding box center [264, 119] width 157 height 22
type input "*"
click at [395, 123] on input "Search for option" at bounding box center [429, 118] width 138 height 21
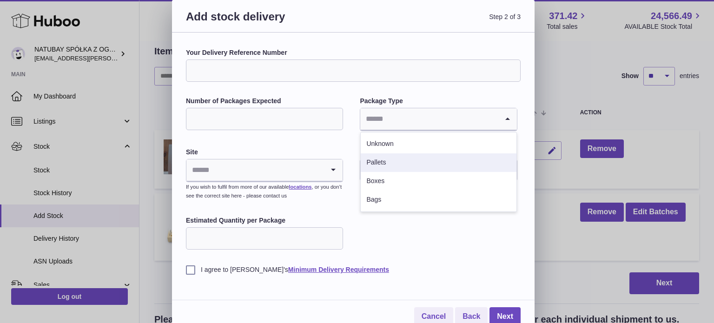
click at [389, 158] on li "Pallets" at bounding box center [438, 162] width 155 height 19
click at [268, 171] on input "Search for option" at bounding box center [255, 169] width 138 height 21
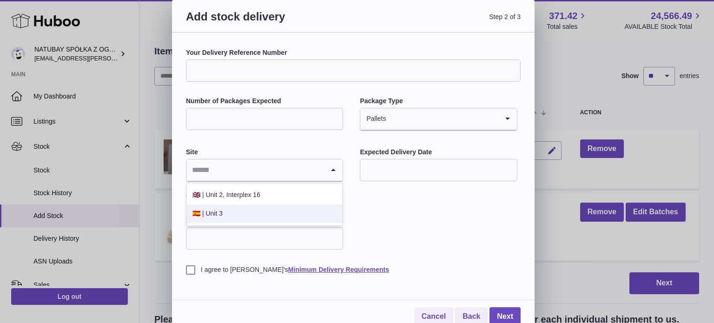
click at [233, 209] on li "🇪🇸 | Unit 3" at bounding box center [264, 214] width 155 height 19
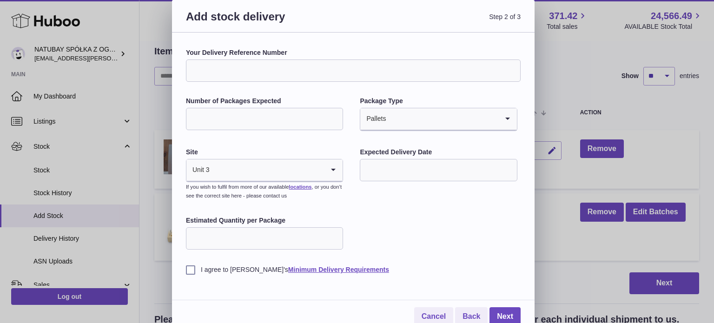
click at [392, 159] on input "text" at bounding box center [438, 170] width 157 height 22
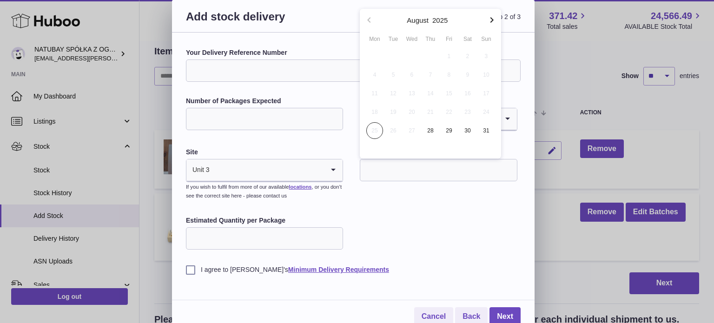
click at [492, 20] on icon "button" at bounding box center [491, 19] width 11 height 11
click at [379, 73] on span "8" at bounding box center [374, 74] width 17 height 17
type input "**********"
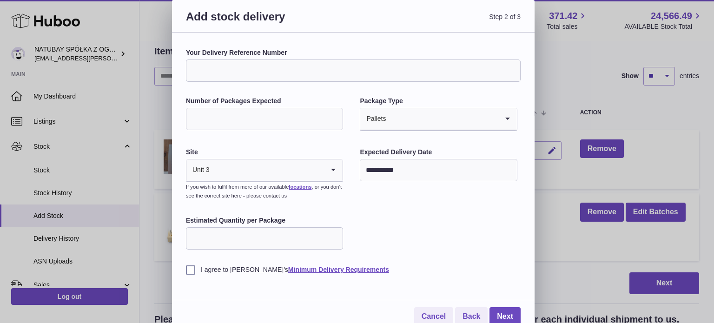
click at [231, 248] on input "Estimated Quantity per Package" at bounding box center [264, 238] width 157 height 22
type input "***"
drag, startPoint x: 190, startPoint y: 273, endPoint x: 224, endPoint y: 268, distance: 34.3
click at [190, 273] on label "I agree to Huboo's Minimum Delivery Requirements" at bounding box center [353, 269] width 335 height 9
click at [504, 314] on link "Next" at bounding box center [505, 316] width 31 height 19
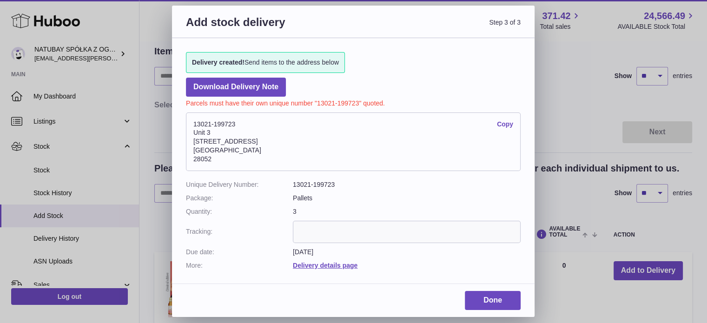
click at [351, 93] on div "Delivery created! Send items to the address below Download Delivery Note Parcel…" at bounding box center [353, 156] width 363 height 236
drag, startPoint x: 318, startPoint y: 104, endPoint x: 357, endPoint y: 104, distance: 39.1
click at [357, 104] on p "Parcels must have their own unique number "13021-199723" quoted." at bounding box center [353, 102] width 335 height 11
copy p "13021-199723"
click at [401, 119] on address "13021-199723 Copy Unit 3 Calle de Cerceda 20 Madrid 28052" at bounding box center [353, 142] width 335 height 59
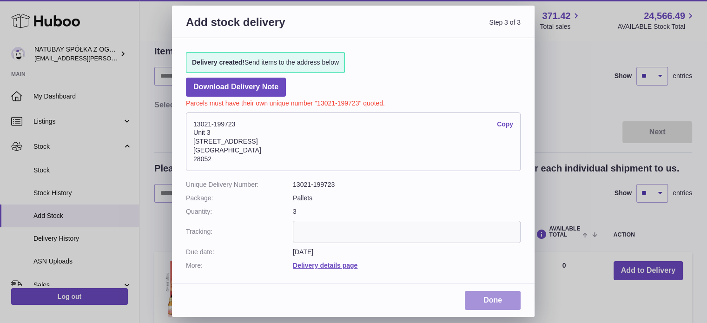
drag, startPoint x: 491, startPoint y: 309, endPoint x: 418, endPoint y: 284, distance: 76.8
click at [491, 309] on link "Done" at bounding box center [493, 300] width 56 height 19
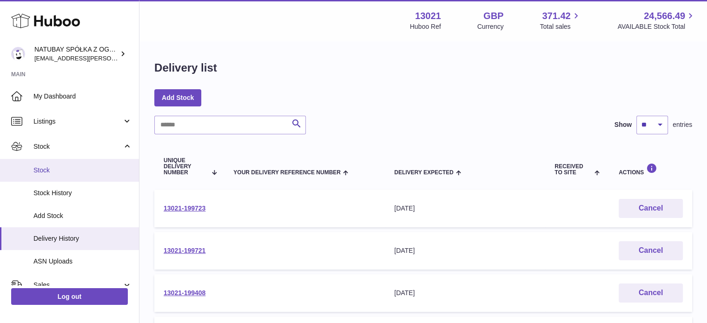
click at [45, 174] on link "Stock" at bounding box center [69, 170] width 139 height 23
